Goal: Check status: Check status

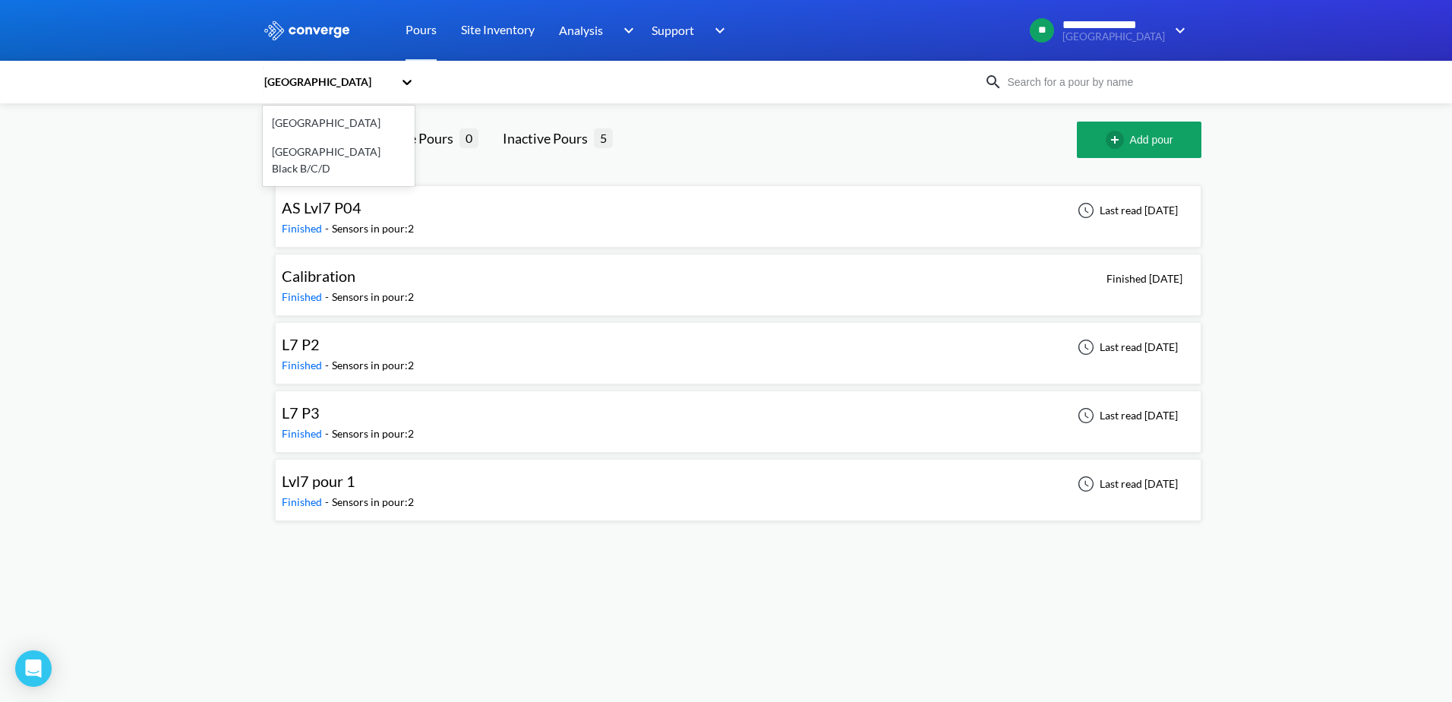
click at [406, 77] on icon at bounding box center [406, 81] width 15 height 15
click at [323, 158] on div "[GEOGRAPHIC_DATA] Black B/C/D" at bounding box center [339, 160] width 152 height 46
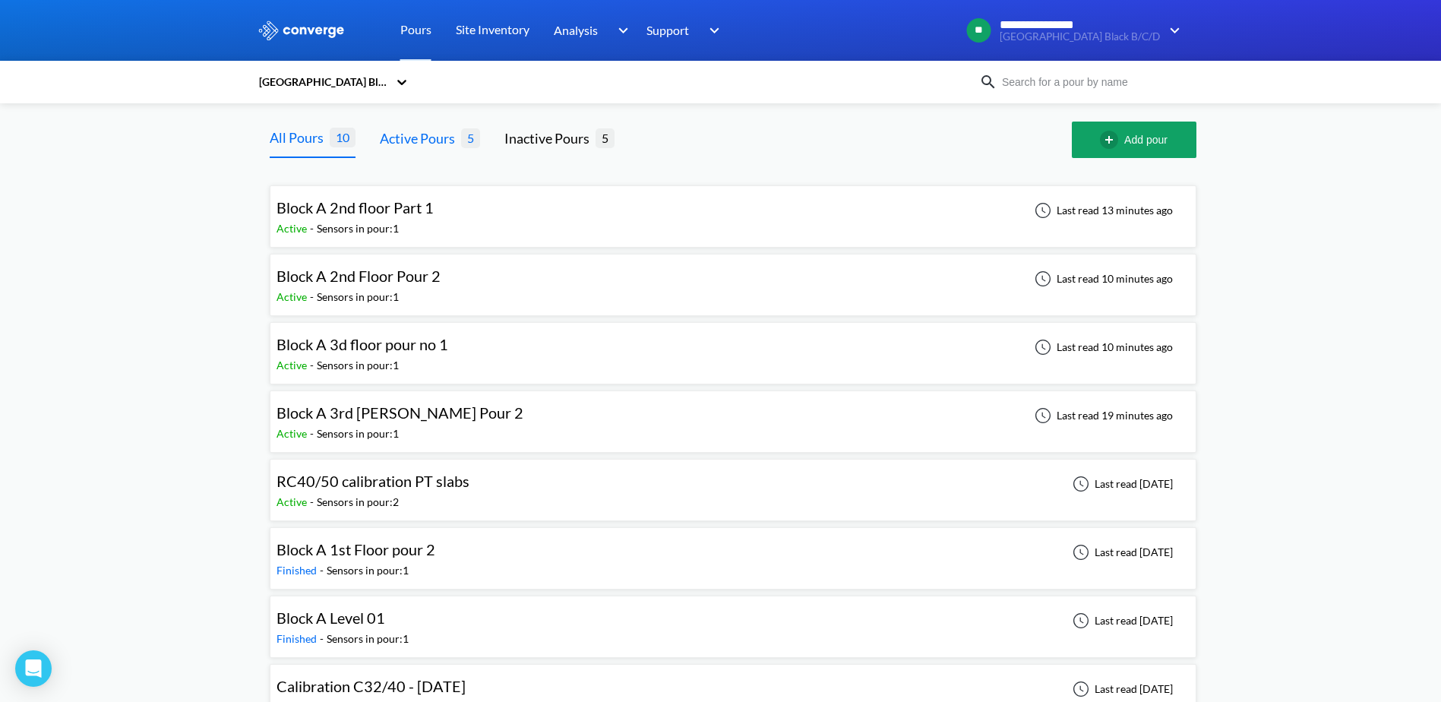
click at [432, 147] on div "Active Pours" at bounding box center [420, 138] width 81 height 21
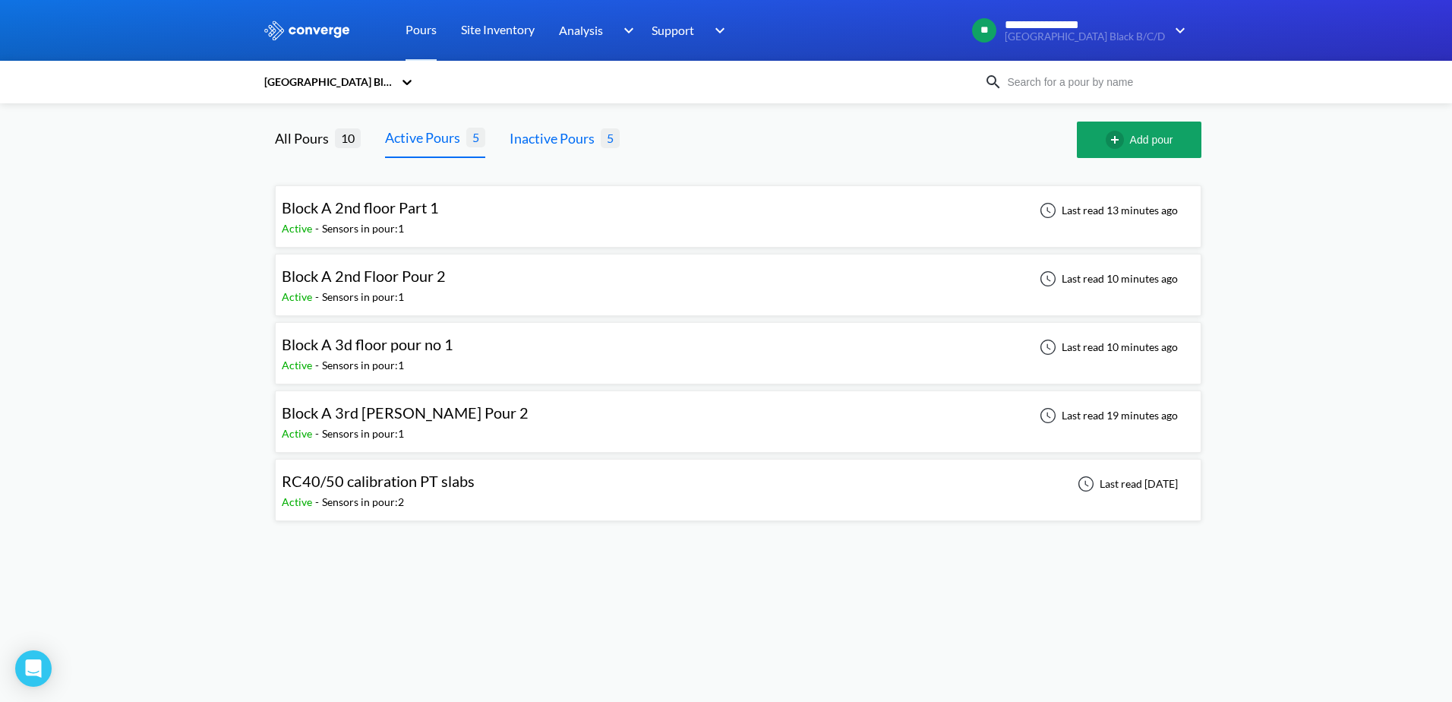
click at [533, 135] on div "Inactive Pours" at bounding box center [555, 138] width 91 height 21
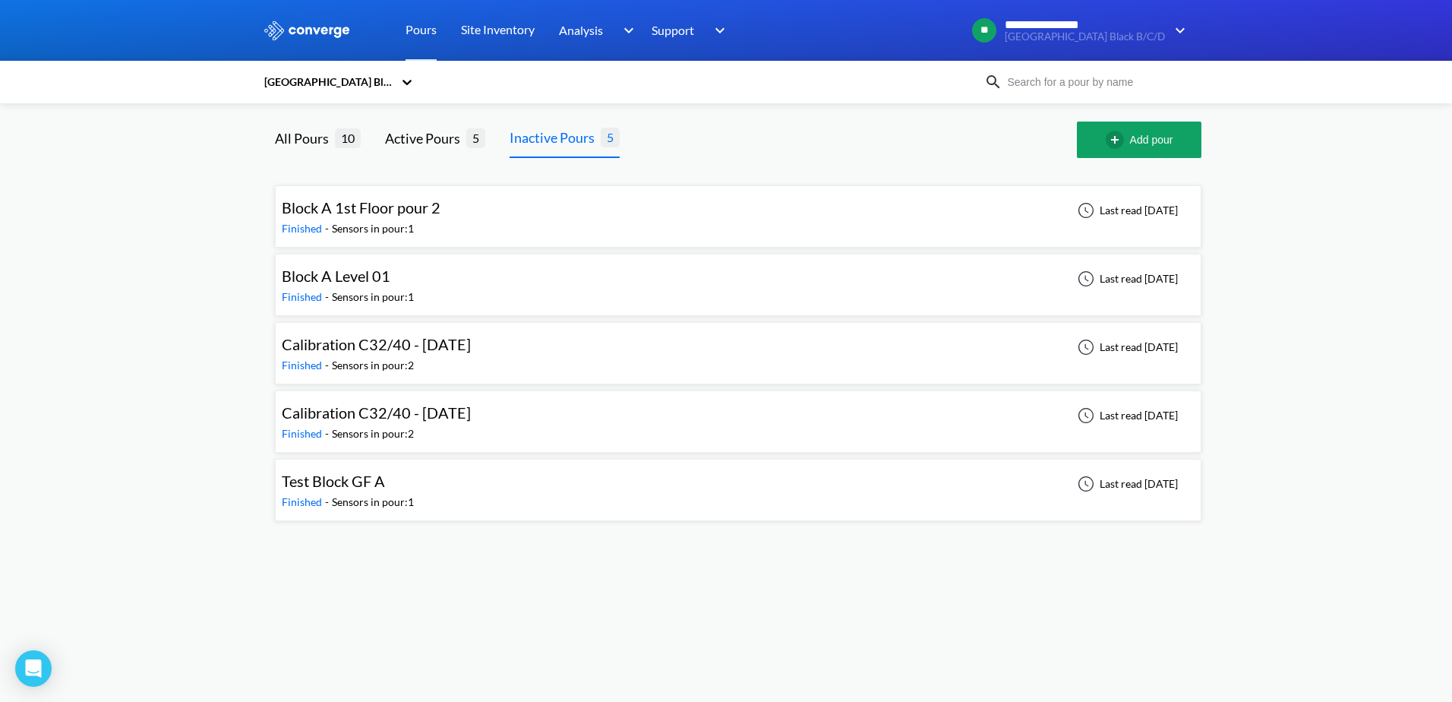
click at [427, 220] on div "Finished - Sensors in pour: 1" at bounding box center [365, 228] width 166 height 17
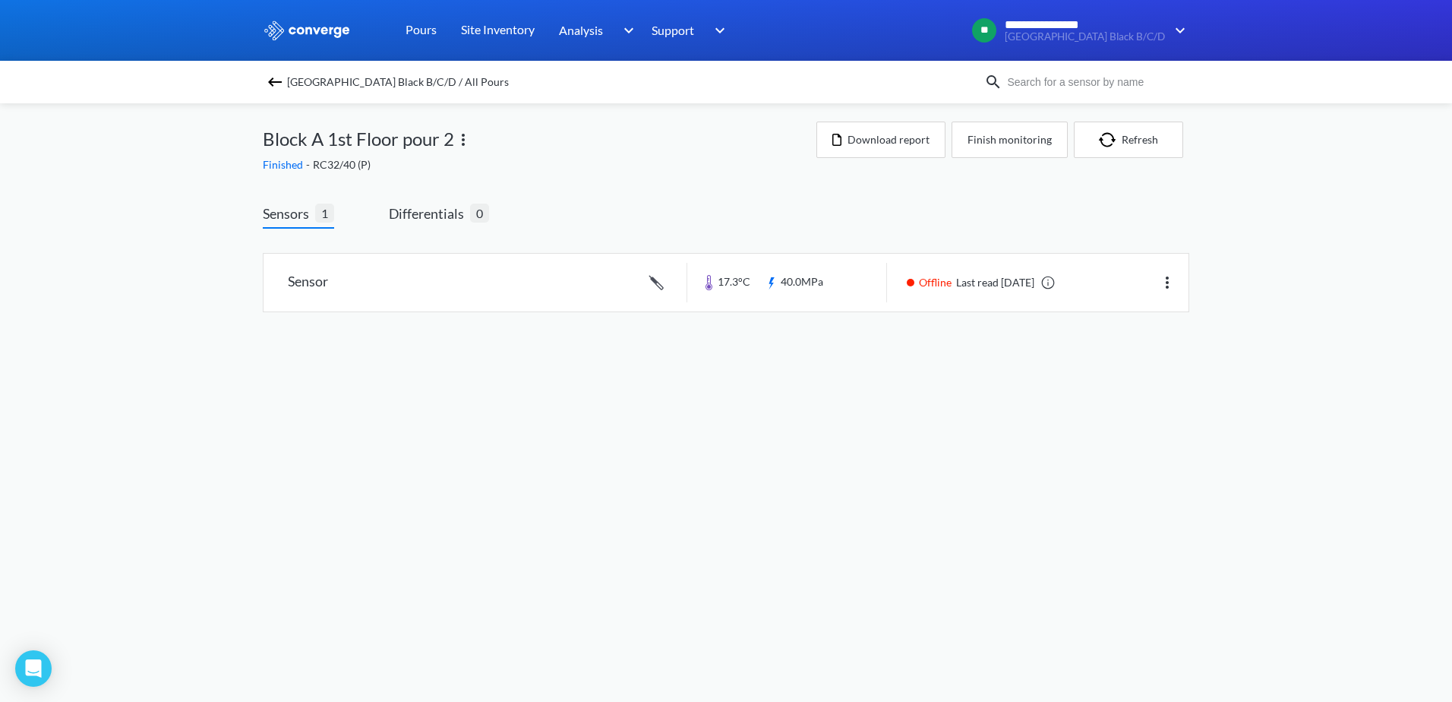
click at [1074, 447] on body "**********" at bounding box center [726, 351] width 1452 height 702
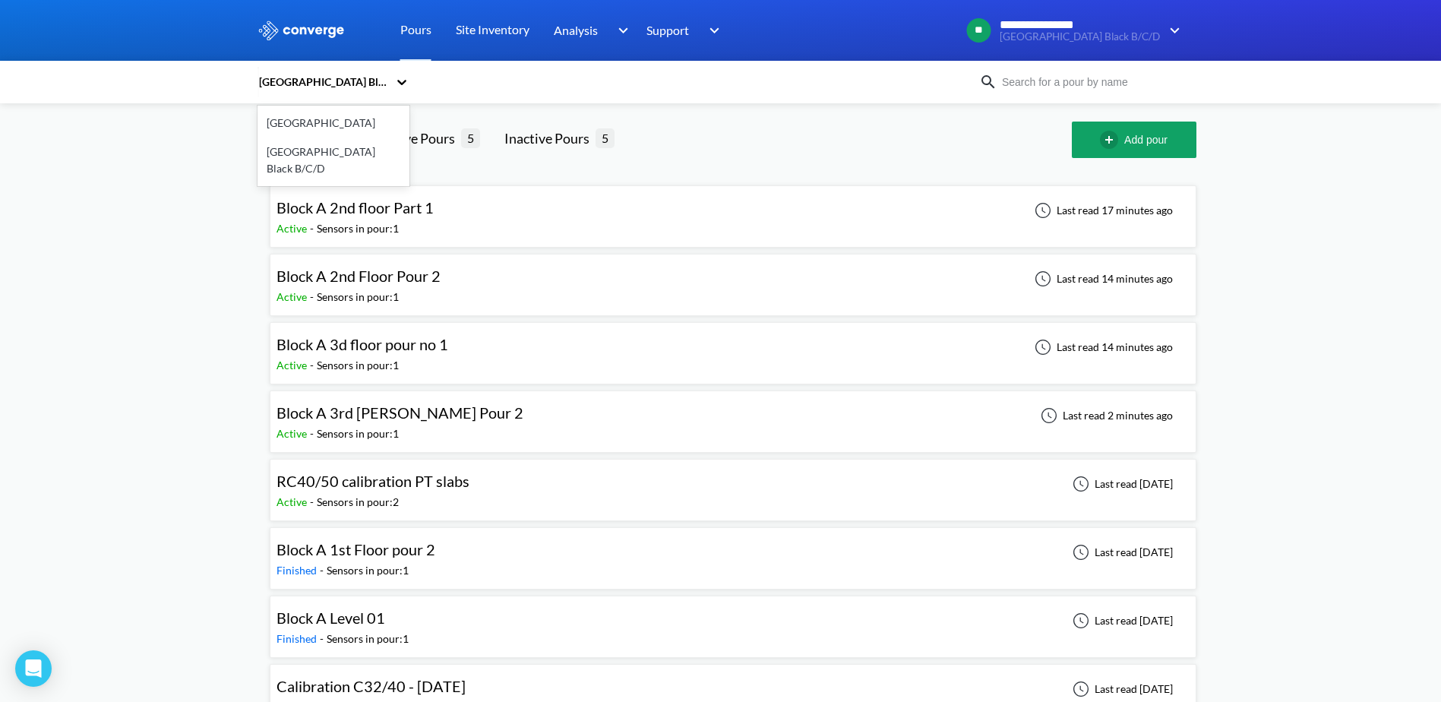
click at [346, 89] on div "[GEOGRAPHIC_DATA] Black B/C/D" at bounding box center [322, 82] width 131 height 17
click at [296, 125] on div "[GEOGRAPHIC_DATA]" at bounding box center [333, 123] width 152 height 29
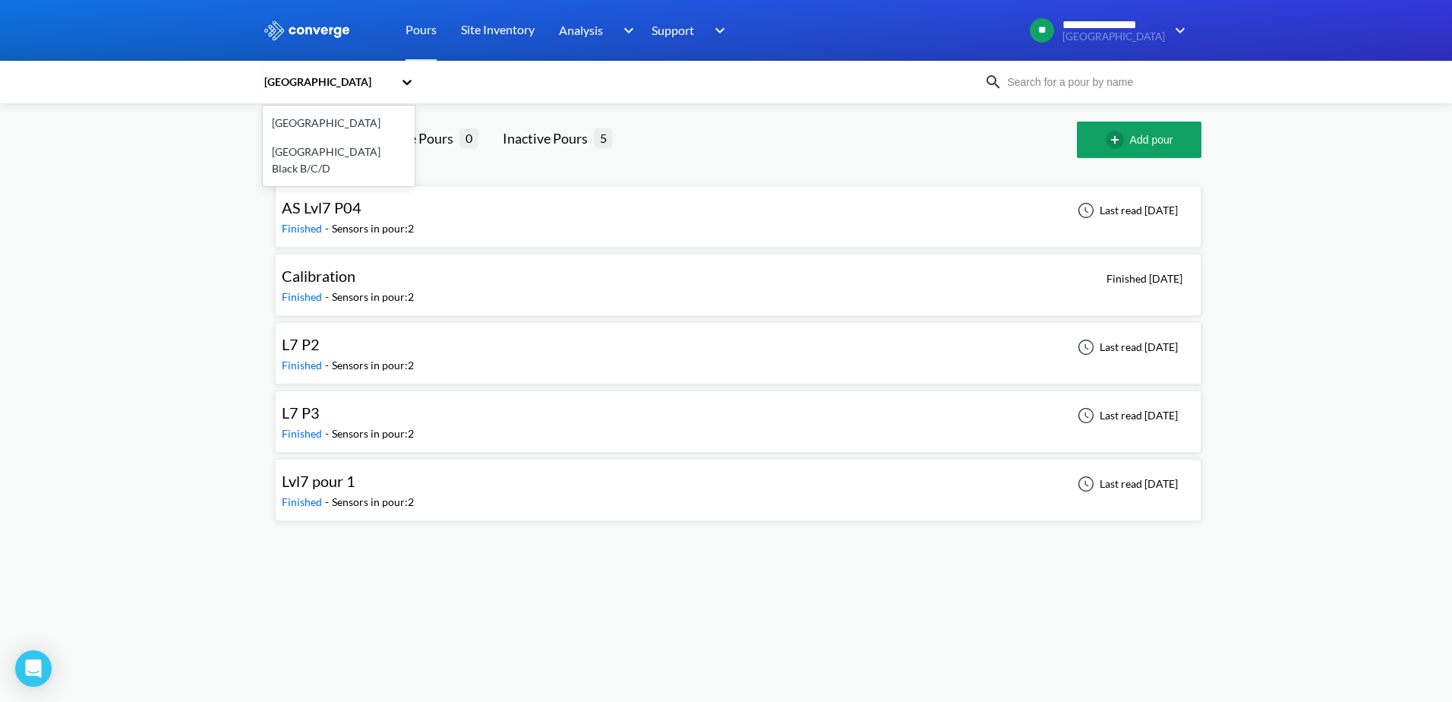
click at [348, 92] on div "[GEOGRAPHIC_DATA]" at bounding box center [331, 82] width 137 height 35
click at [699, 141] on div at bounding box center [857, 140] width 440 height 36
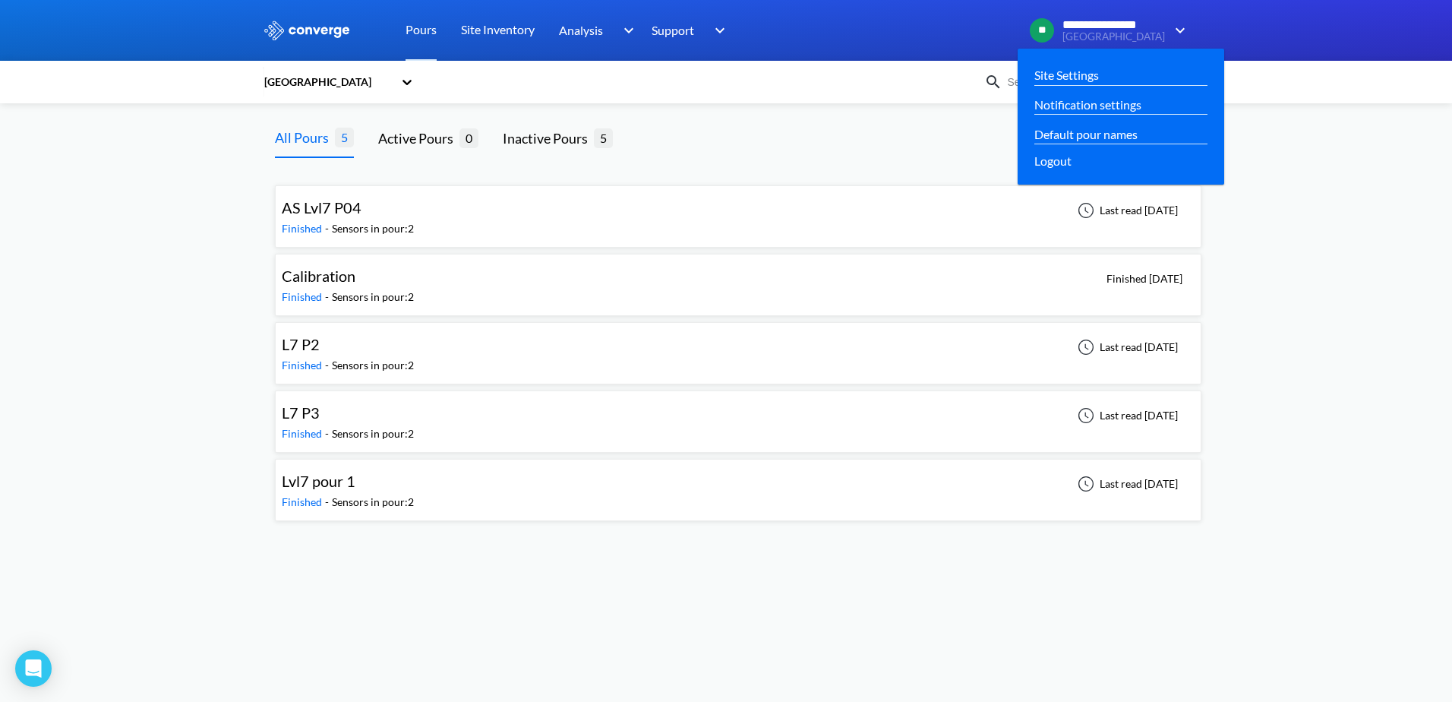
click at [1147, 42] on span "[GEOGRAPHIC_DATA]" at bounding box center [1113, 36] width 103 height 11
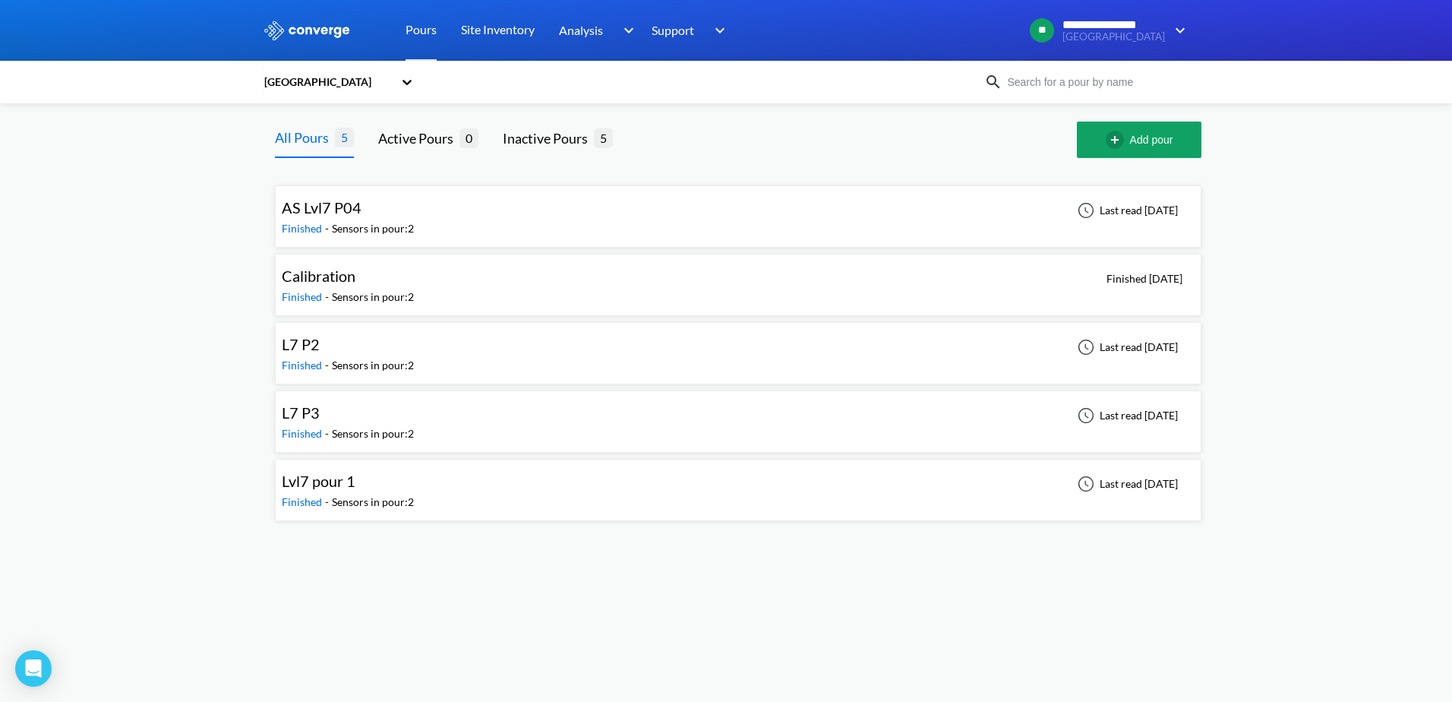
click at [731, 149] on div at bounding box center [857, 140] width 440 height 36
click at [333, 213] on span "AS Lvl7 P04" at bounding box center [322, 207] width 80 height 18
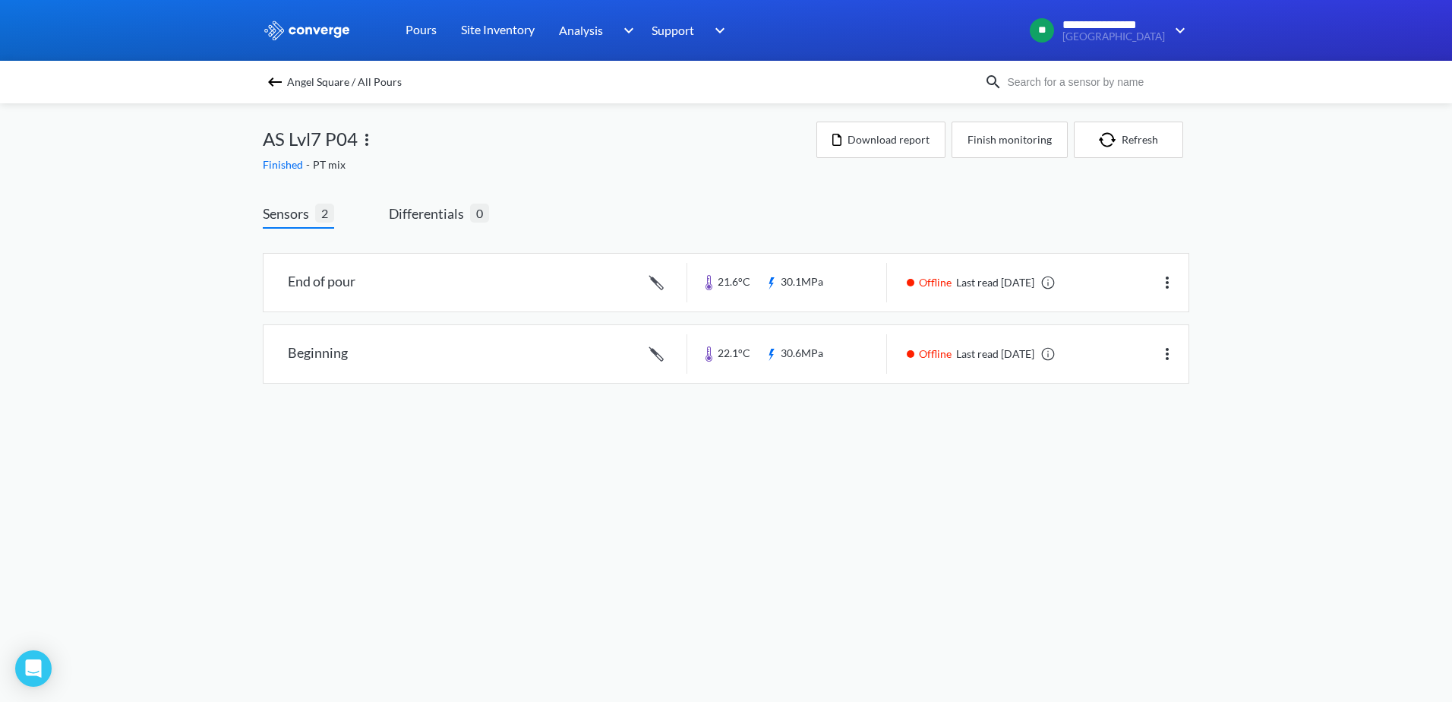
click at [380, 288] on link at bounding box center [726, 283] width 925 height 58
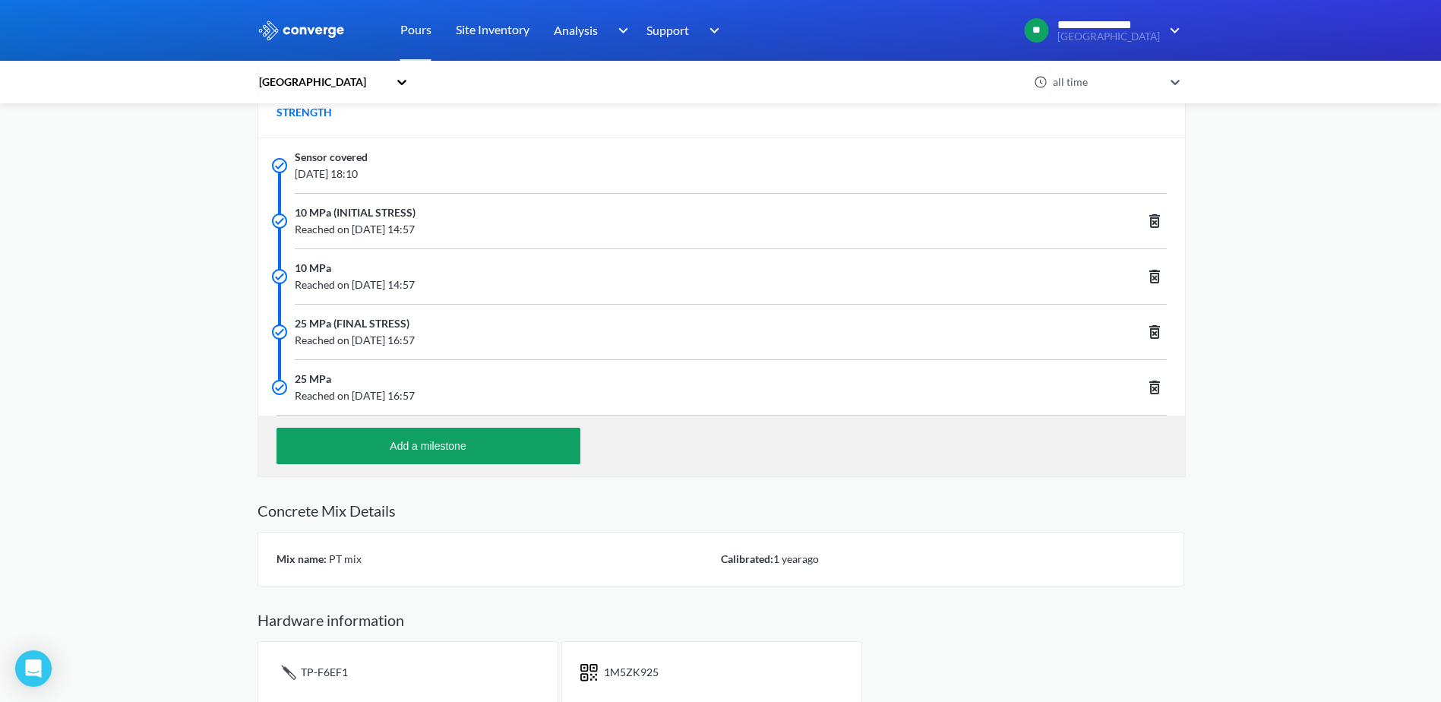
scroll to position [571, 0]
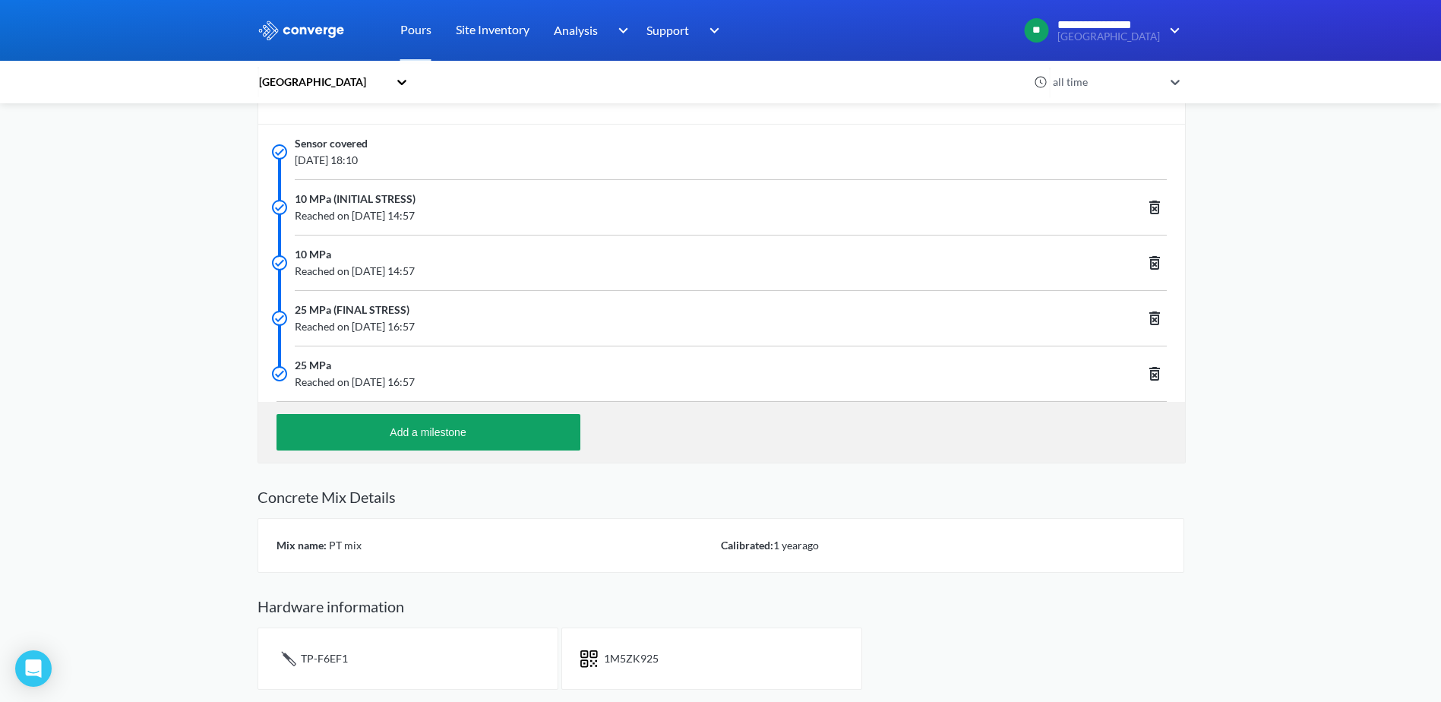
click at [595, 659] on img at bounding box center [588, 658] width 17 height 18
click at [648, 659] on span "1M5ZK925" at bounding box center [631, 658] width 55 height 13
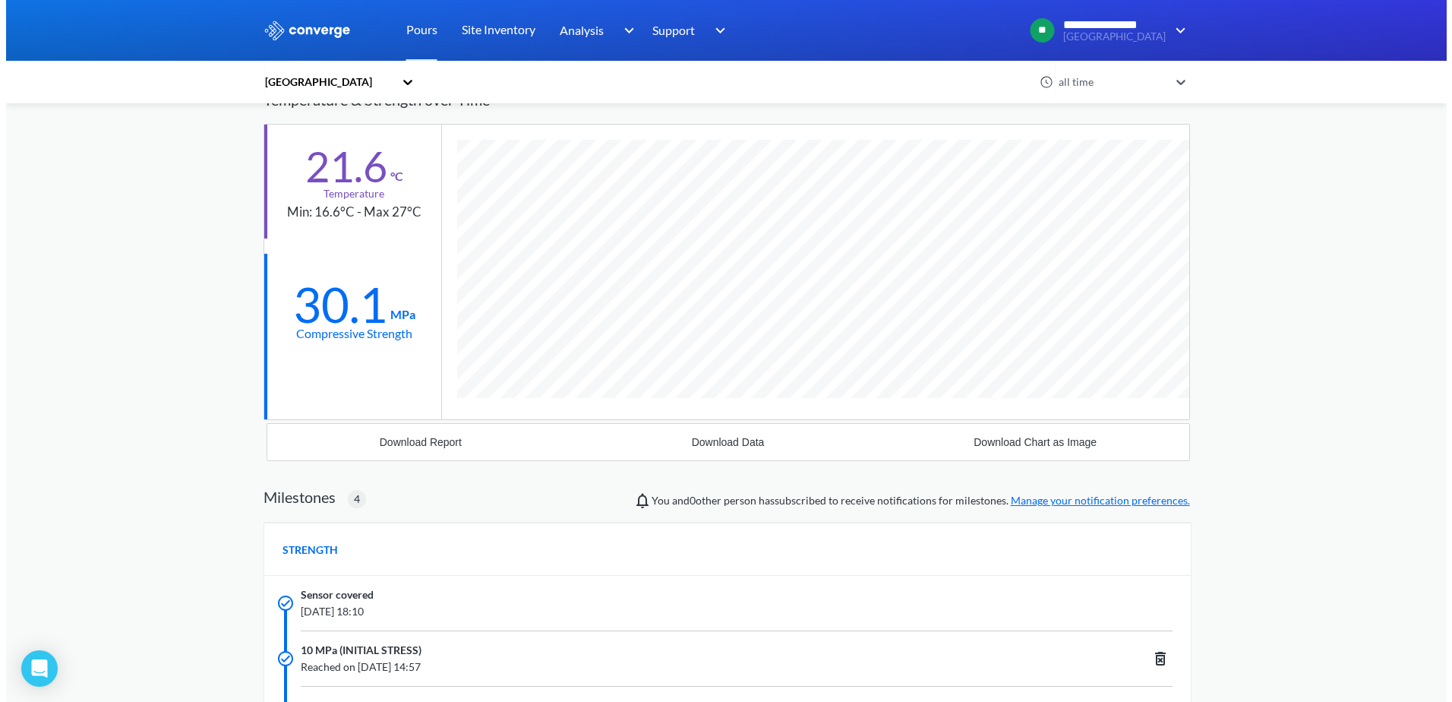
scroll to position [0, 0]
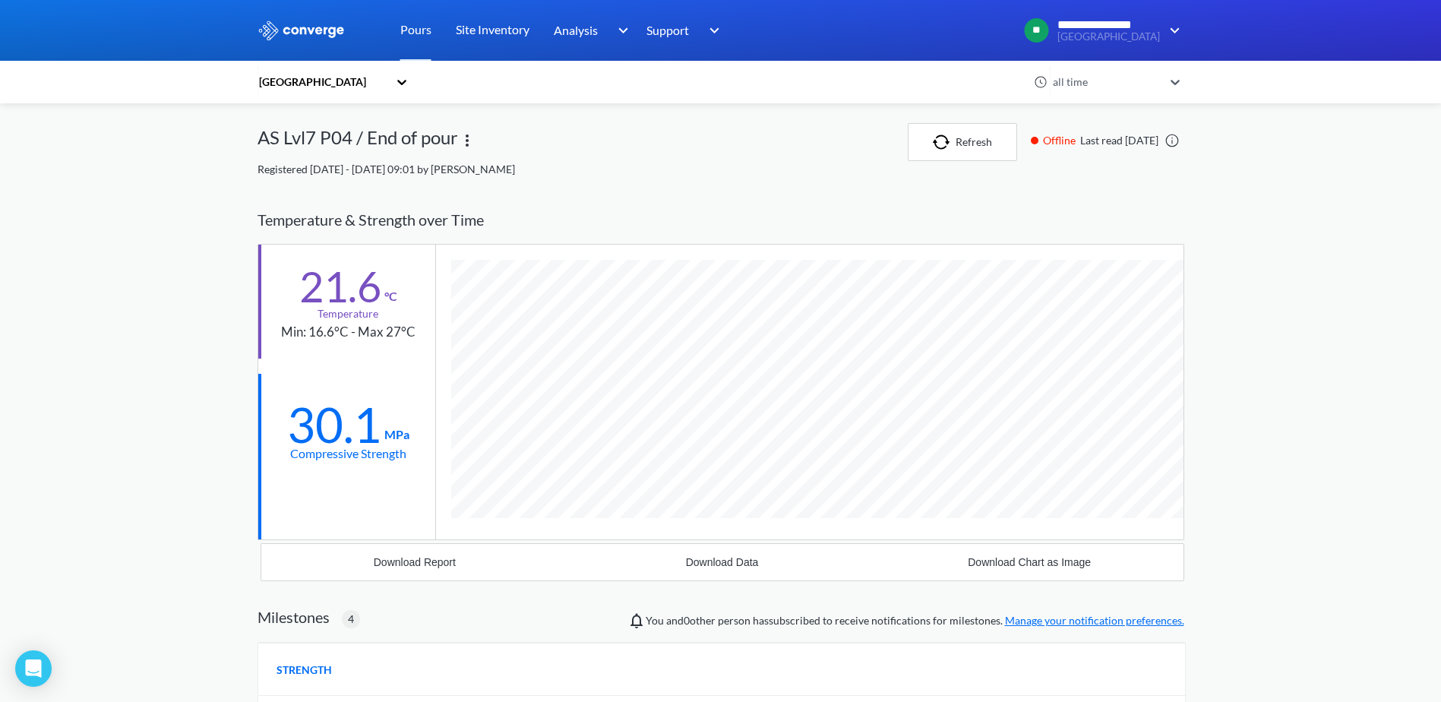
drag, startPoint x: 472, startPoint y: 181, endPoint x: 475, endPoint y: 173, distance: 8.7
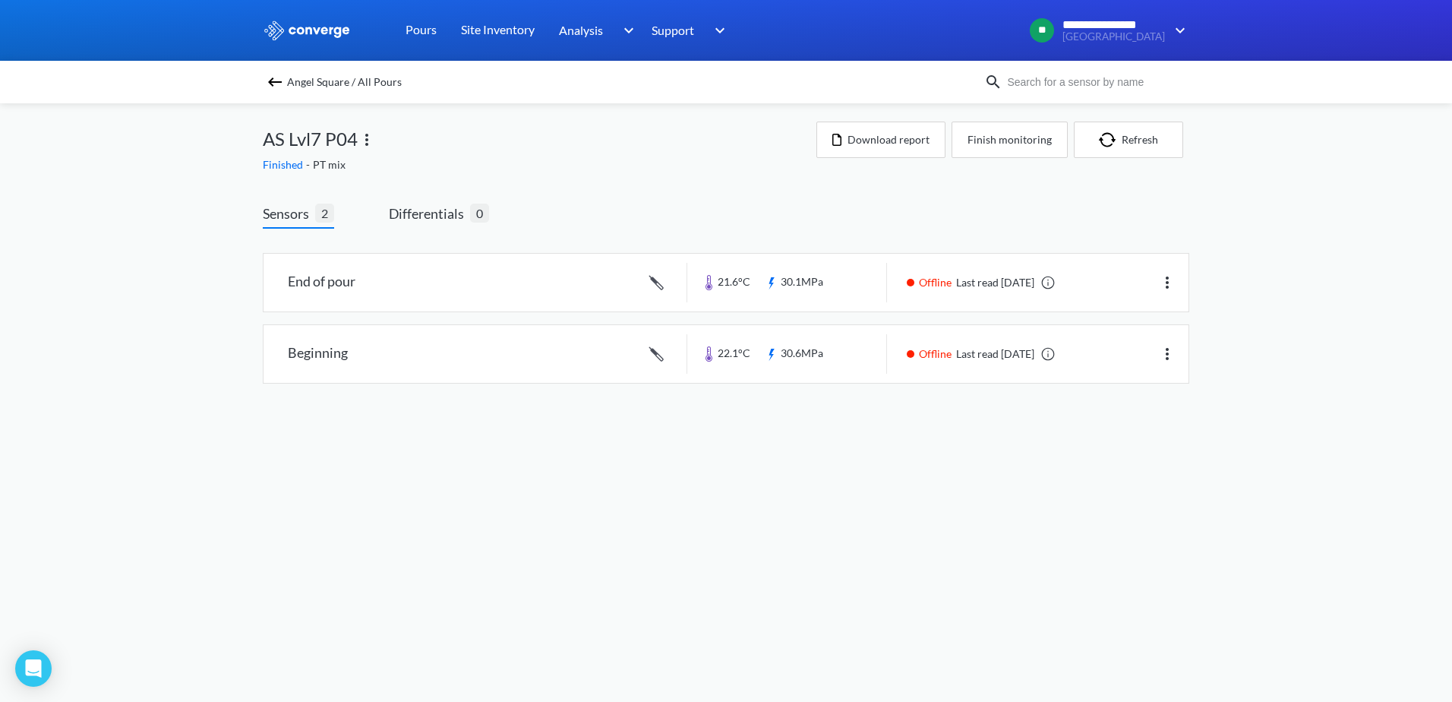
click at [850, 420] on body "**********" at bounding box center [726, 351] width 1452 height 702
